Goal: Transaction & Acquisition: Purchase product/service

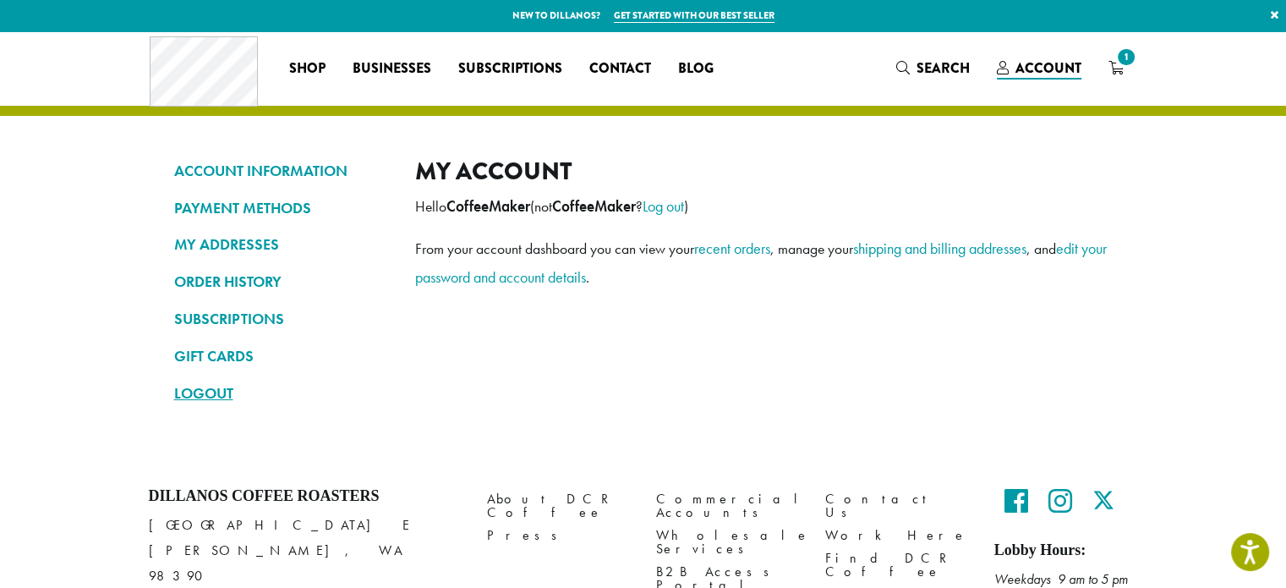
click at [201, 387] on link "LOGOUT" at bounding box center [282, 393] width 216 height 29
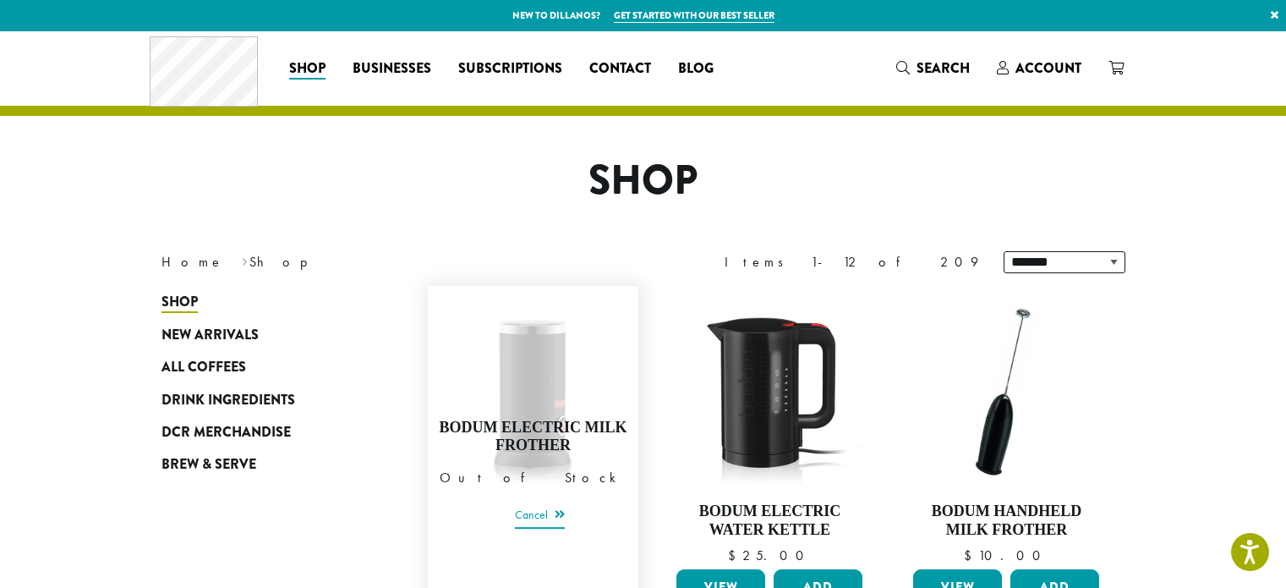
scroll to position [96, 0]
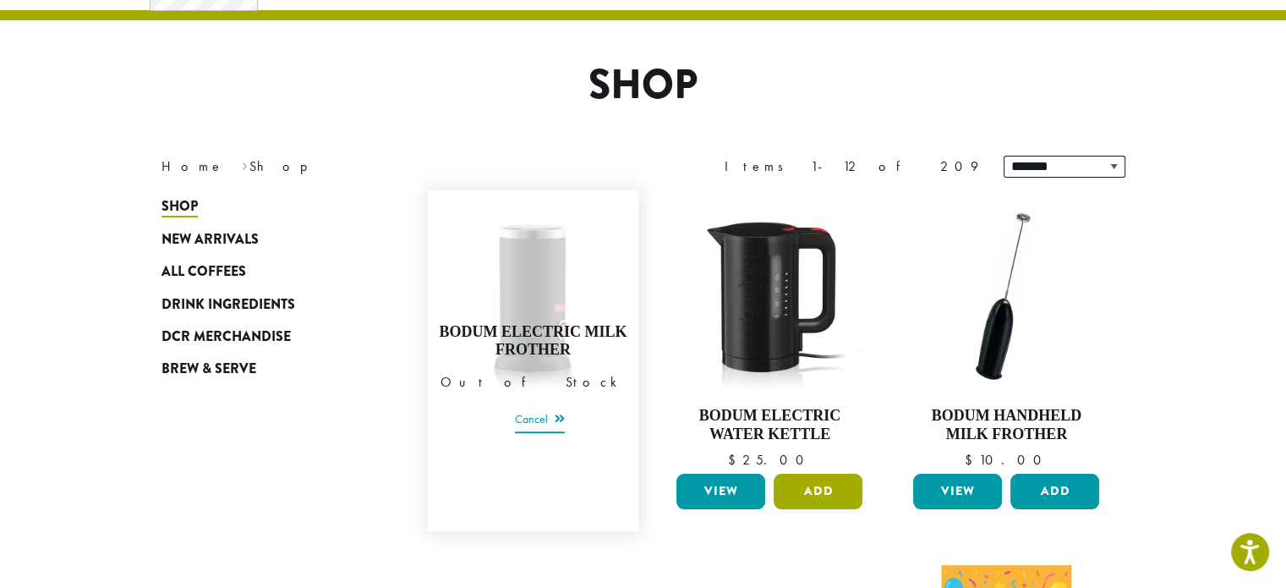
click at [822, 490] on button "Add" at bounding box center [818, 492] width 89 height 36
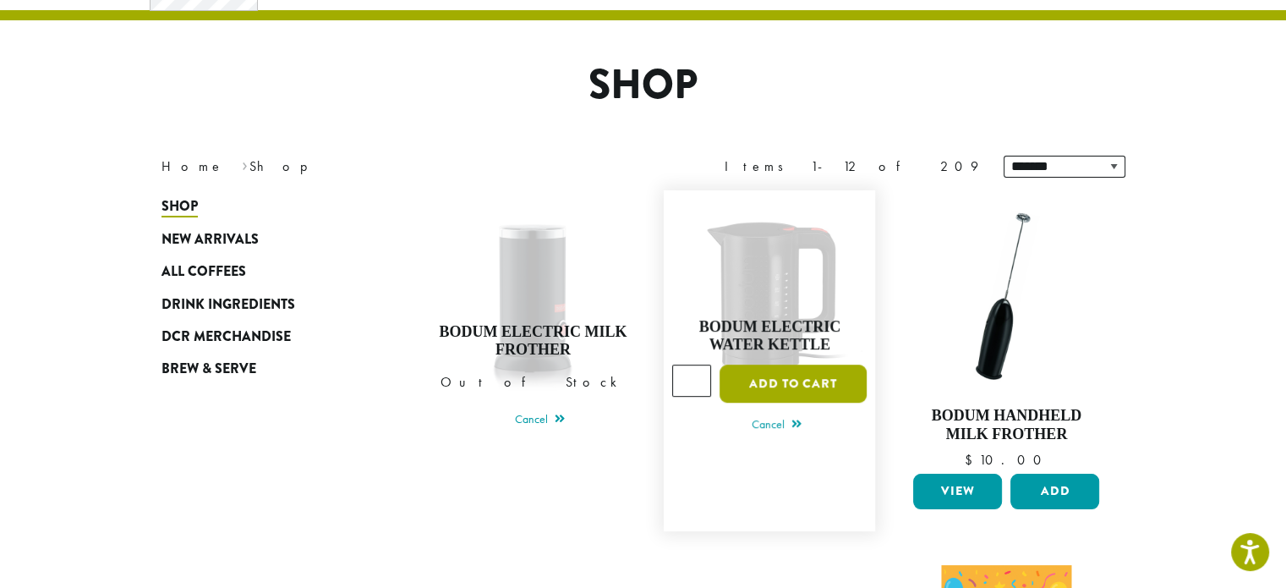
scroll to position [0, 0]
click at [792, 373] on button "Add to cart" at bounding box center [793, 383] width 147 height 38
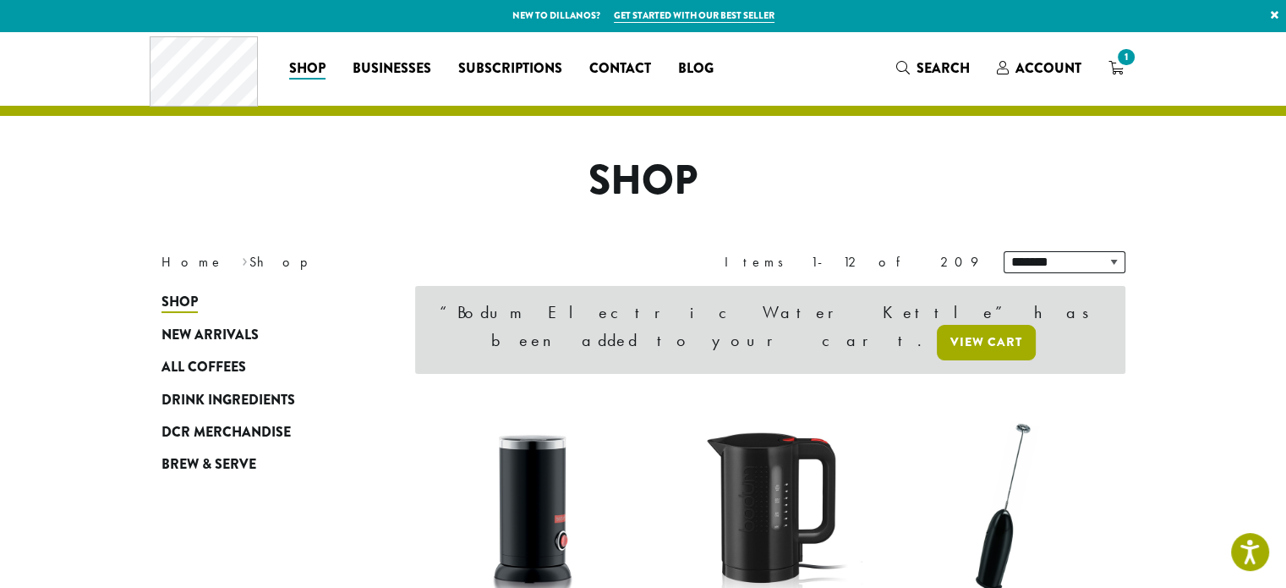
click at [967, 325] on link "View cart" at bounding box center [986, 343] width 99 height 36
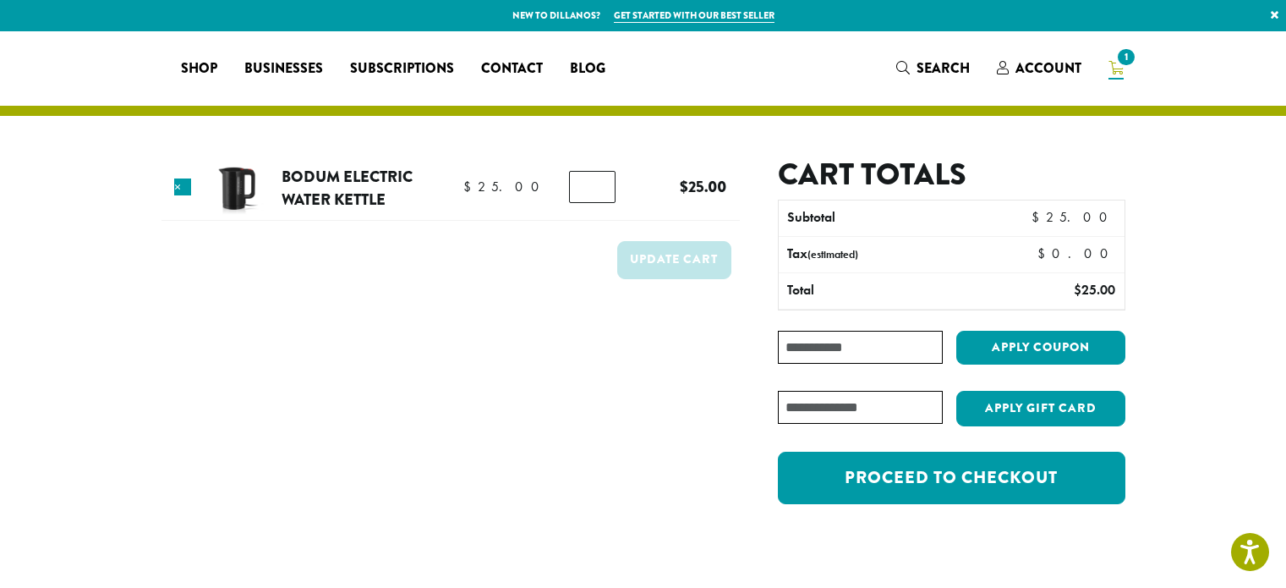
click at [899, 475] on link "Proceed to checkout" at bounding box center [951, 478] width 347 height 52
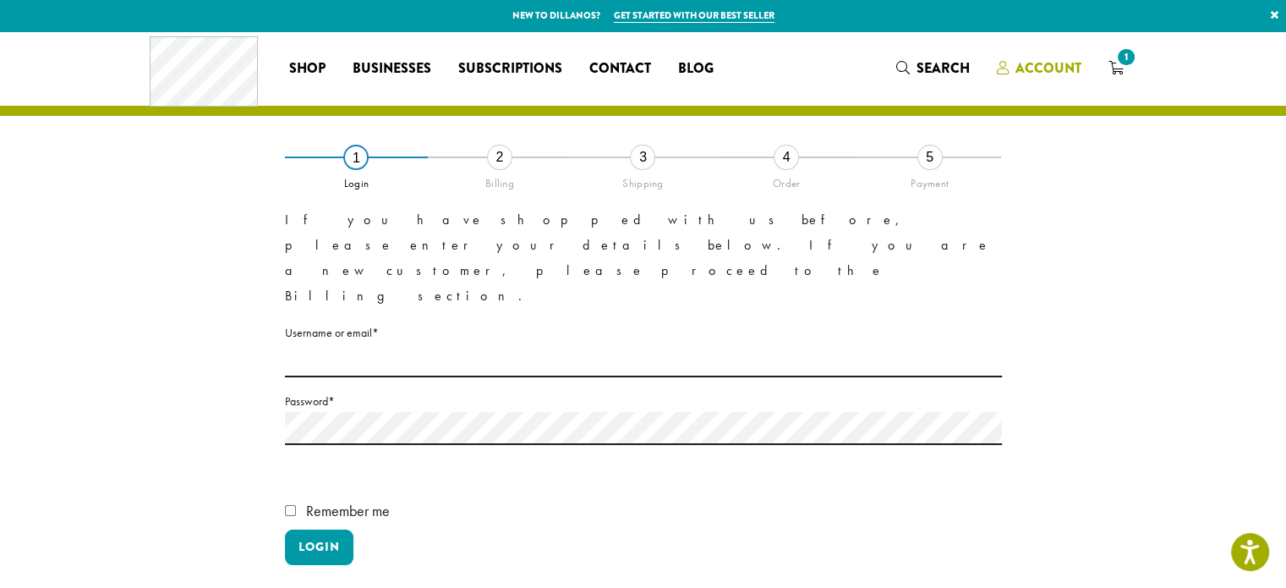
click at [1027, 73] on span "Account" at bounding box center [1049, 67] width 66 height 19
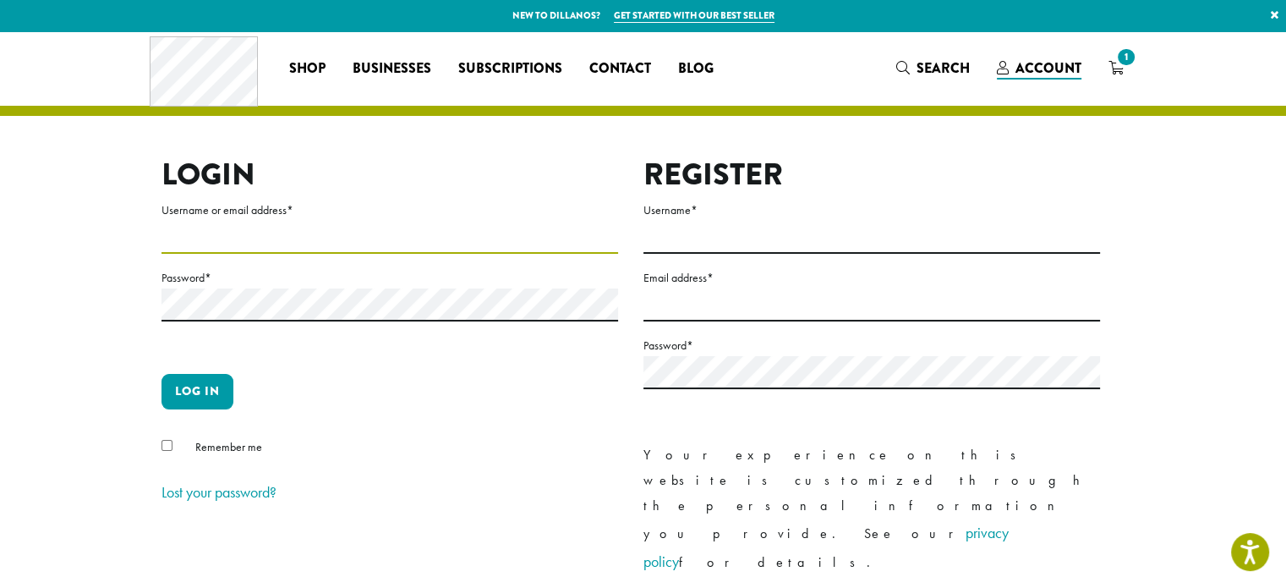
type input "******"
click at [199, 384] on button "Log in" at bounding box center [198, 392] width 72 height 36
type button "Log in"
